Goal: Task Accomplishment & Management: Use online tool/utility

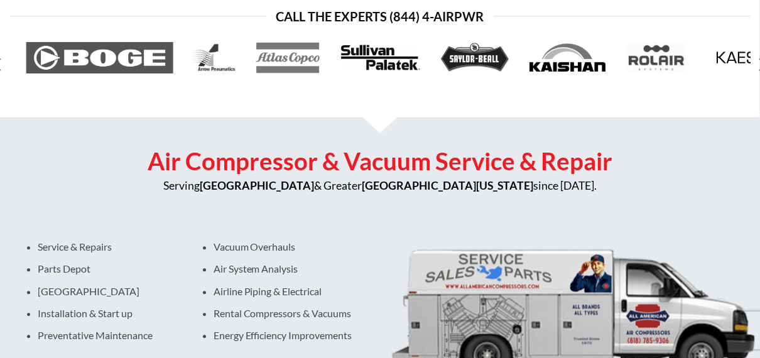
scroll to position [313, 0]
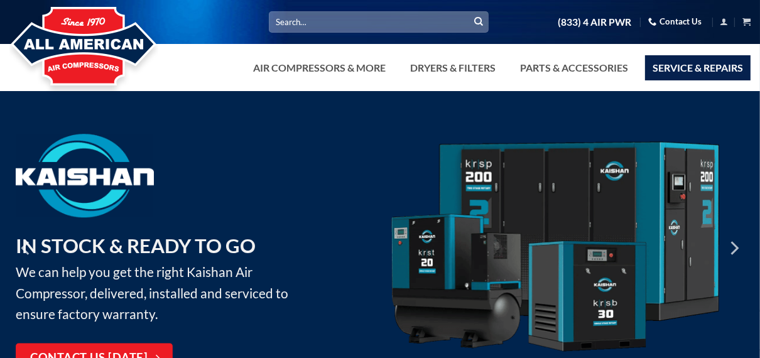
click at [709, 75] on link "Service & Repairs" at bounding box center [698, 67] width 106 height 25
